Goal: Task Accomplishment & Management: Manage account settings

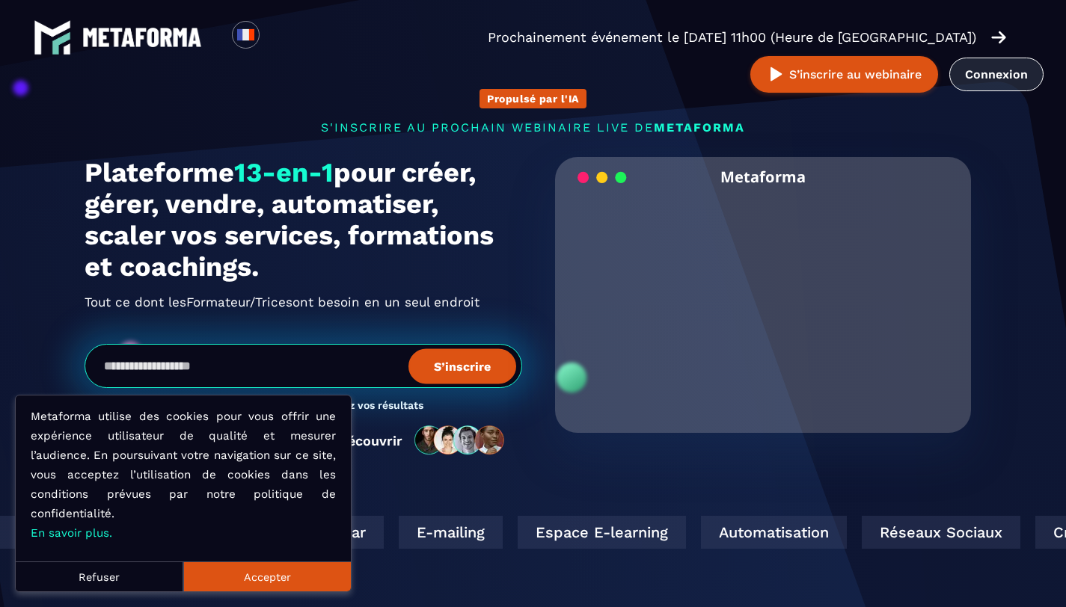
click at [949, 81] on link "Connexion" at bounding box center [996, 75] width 94 height 34
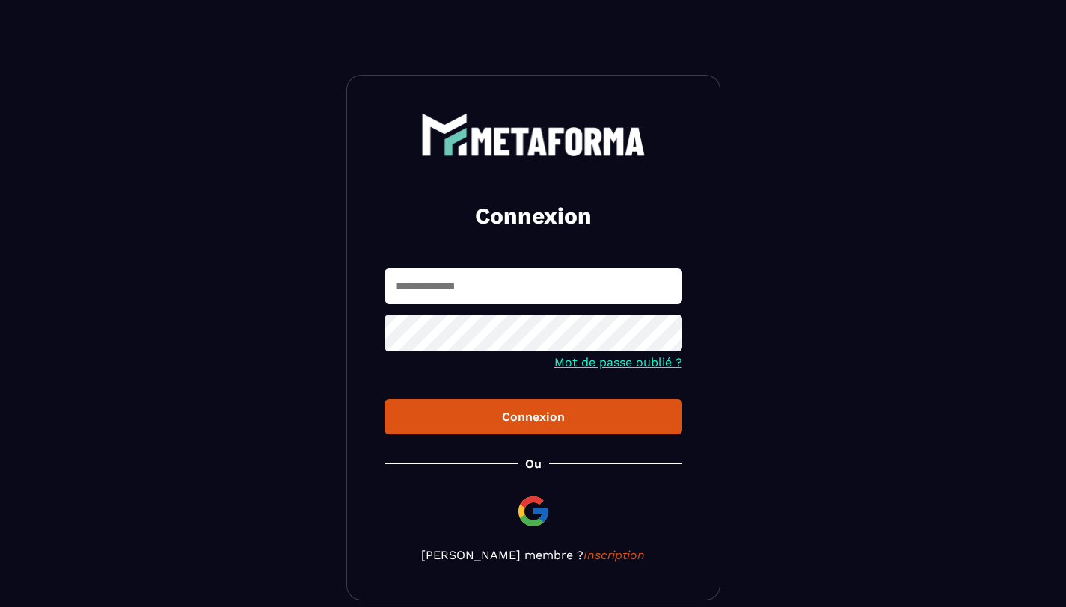
click at [475, 312] on form "Mot de passe oublié ? Connexion" at bounding box center [533, 352] width 298 height 166
click at [475, 293] on input "text" at bounding box center [533, 286] width 298 height 35
